Goal: Information Seeking & Learning: Find specific fact

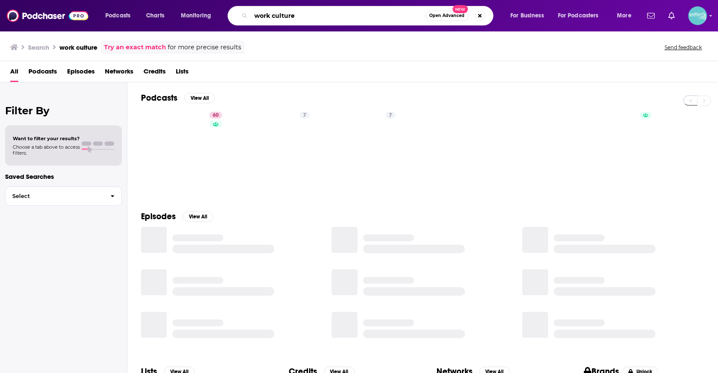
click at [360, 19] on input "work culture" at bounding box center [338, 16] width 175 height 14
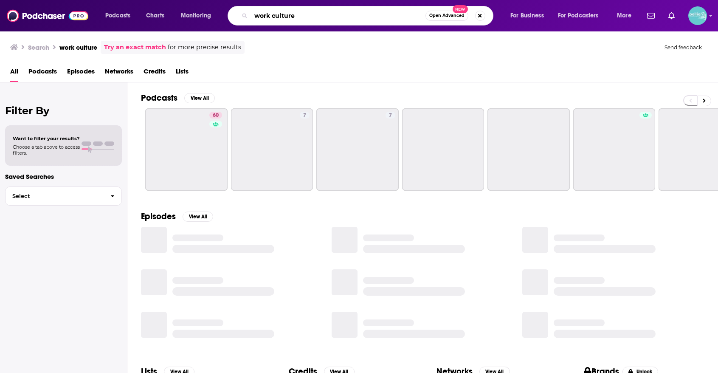
click at [360, 19] on input "work culture" at bounding box center [338, 16] width 175 height 14
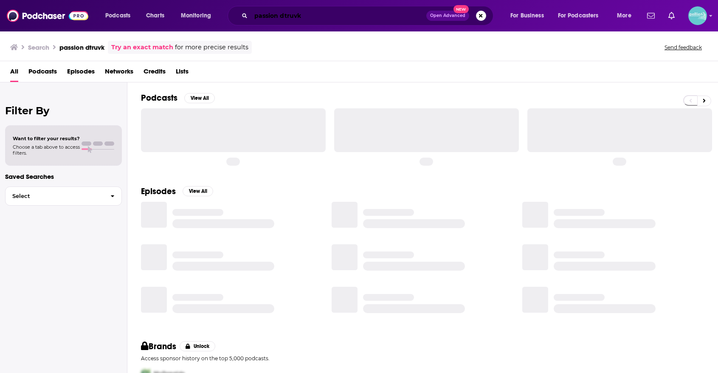
click at [360, 19] on input "passion dtruvk" at bounding box center [338, 16] width 175 height 14
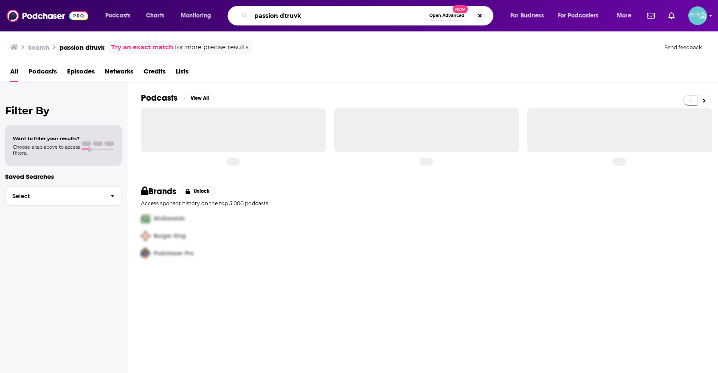
click at [360, 19] on input "passion dtruvk" at bounding box center [338, 16] width 175 height 14
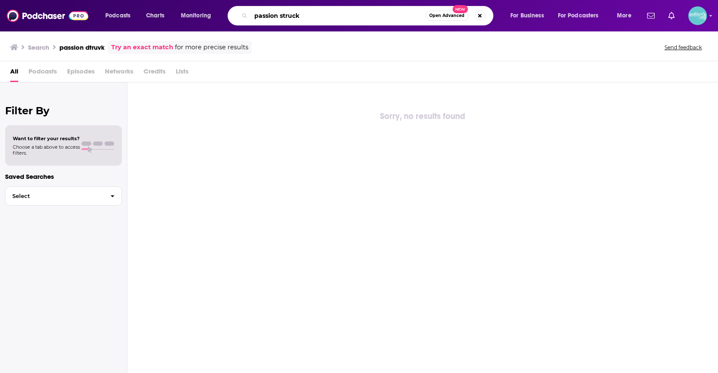
type input "passion struck"
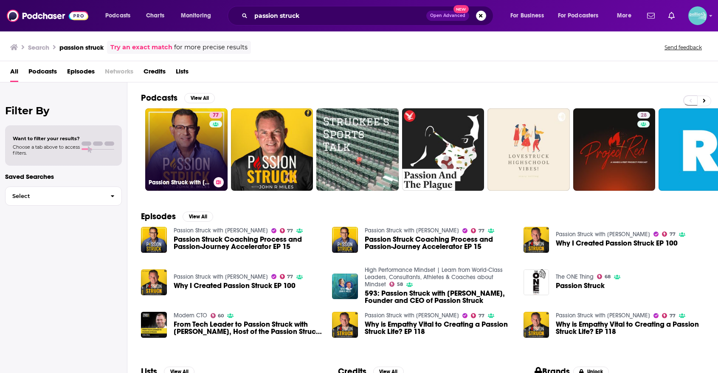
click at [184, 147] on link "77 Passion Struck with [PERSON_NAME]" at bounding box center [186, 149] width 82 height 82
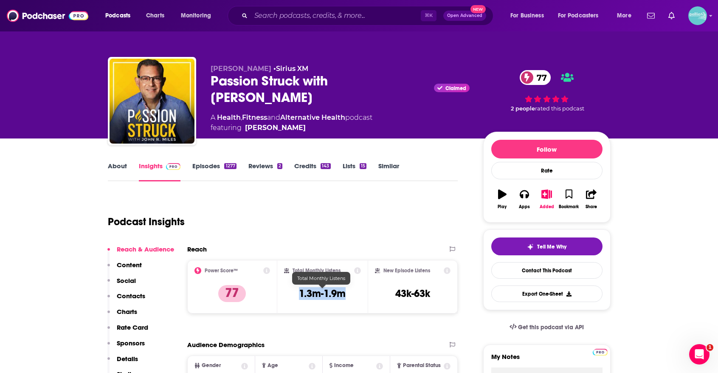
drag, startPoint x: 351, startPoint y: 293, endPoint x: 296, endPoint y: 293, distance: 55.2
click at [296, 293] on div "Total Monthly Listens 1.3m-1.9m" at bounding box center [322, 286] width 77 height 39
copy h3 "1.3m-1.9m"
